Goal: Download file/media

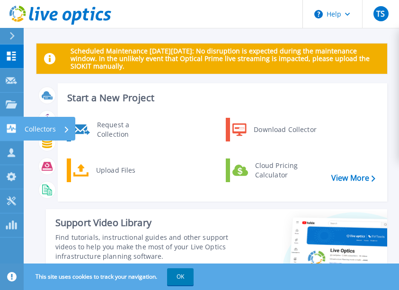
click at [11, 124] on icon at bounding box center [11, 128] width 11 height 9
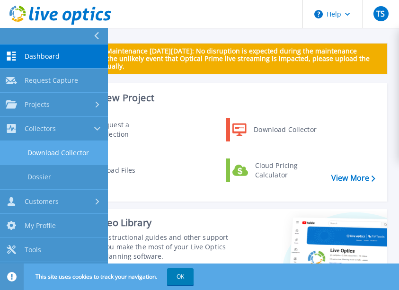
click at [60, 151] on link "Download Collector" at bounding box center [54, 153] width 108 height 24
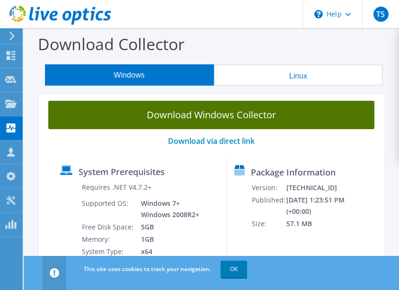
click at [203, 115] on link "Download Windows Collector" at bounding box center [211, 115] width 326 height 28
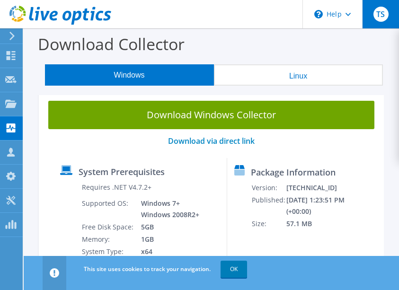
click at [375, 20] on div "TS" at bounding box center [380, 14] width 37 height 28
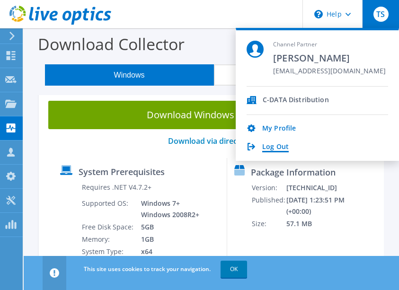
click at [273, 146] on link "Log Out" at bounding box center [275, 147] width 26 height 9
